Goal: Task Accomplishment & Management: Use online tool/utility

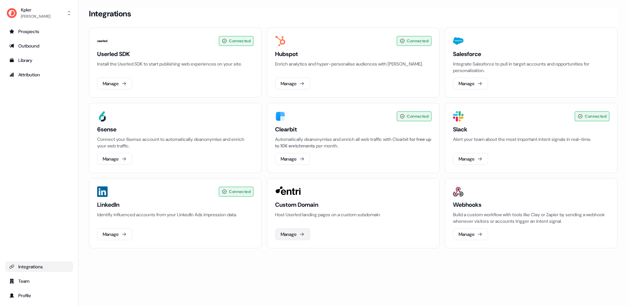
click at [303, 232] on icon at bounding box center [301, 233] width 5 height 5
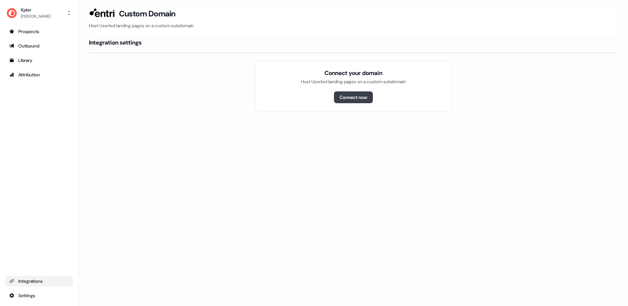
click at [350, 97] on button "Connect now" at bounding box center [353, 97] width 39 height 12
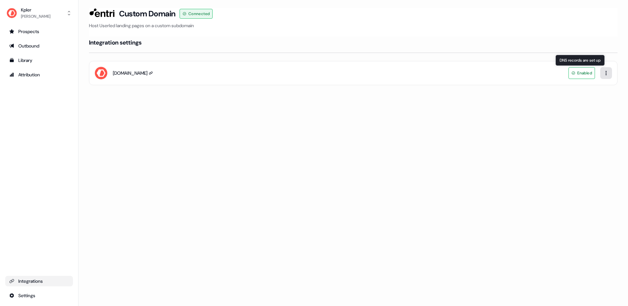
click at [604, 75] on html "For the best experience switch devices to a bigger screen. Go to [DOMAIN_NAME] …" at bounding box center [314, 153] width 628 height 306
click at [394, 108] on html "For the best experience switch devices to a bigger screen. Go to [DOMAIN_NAME] …" at bounding box center [314, 153] width 628 height 306
